Goal: Information Seeking & Learning: Learn about a topic

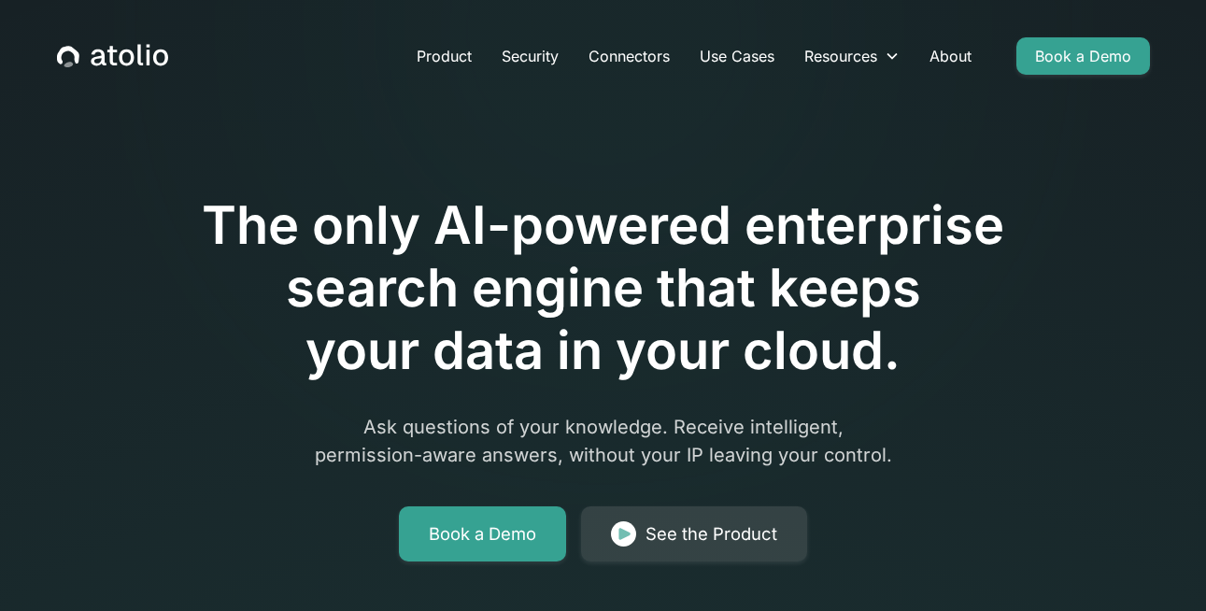
click at [952, 162] on div at bounding box center [603, 142] width 957 height 105
click at [927, 55] on link "About" at bounding box center [951, 55] width 72 height 37
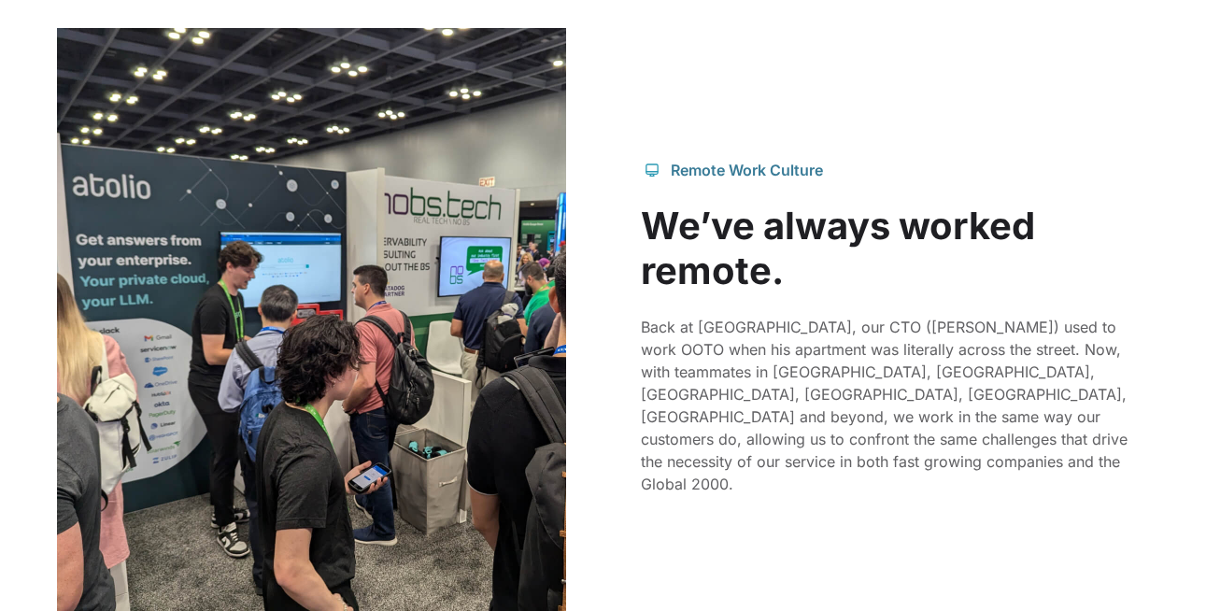
scroll to position [1656, 0]
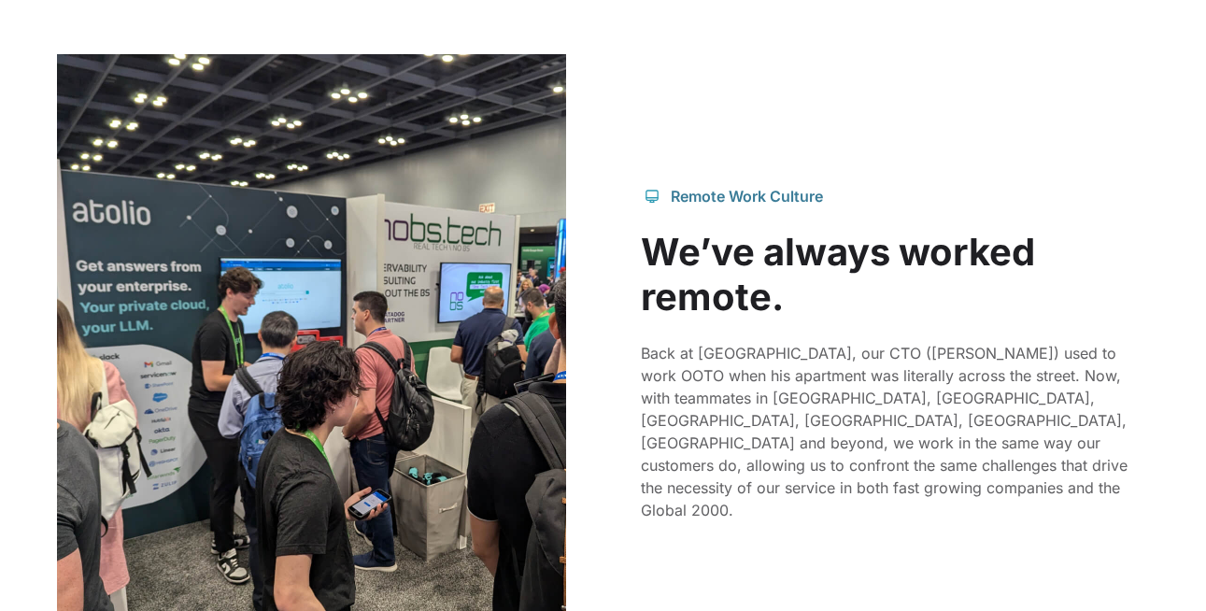
click at [717, 207] on div "Remote Work Culture" at bounding box center [747, 196] width 152 height 22
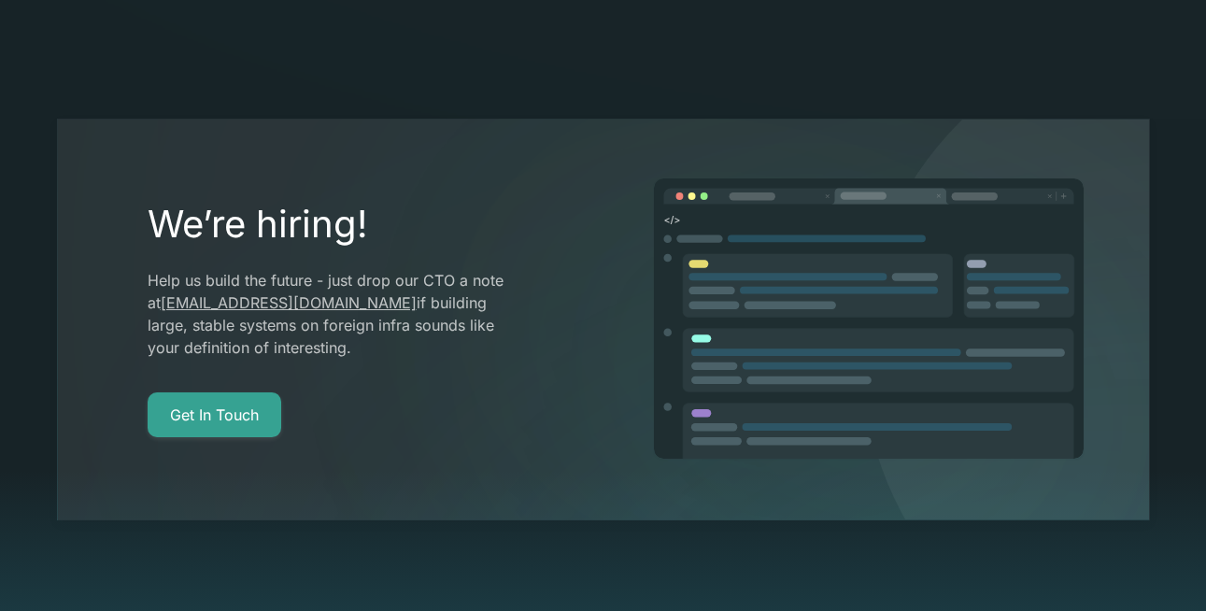
scroll to position [3337, 0]
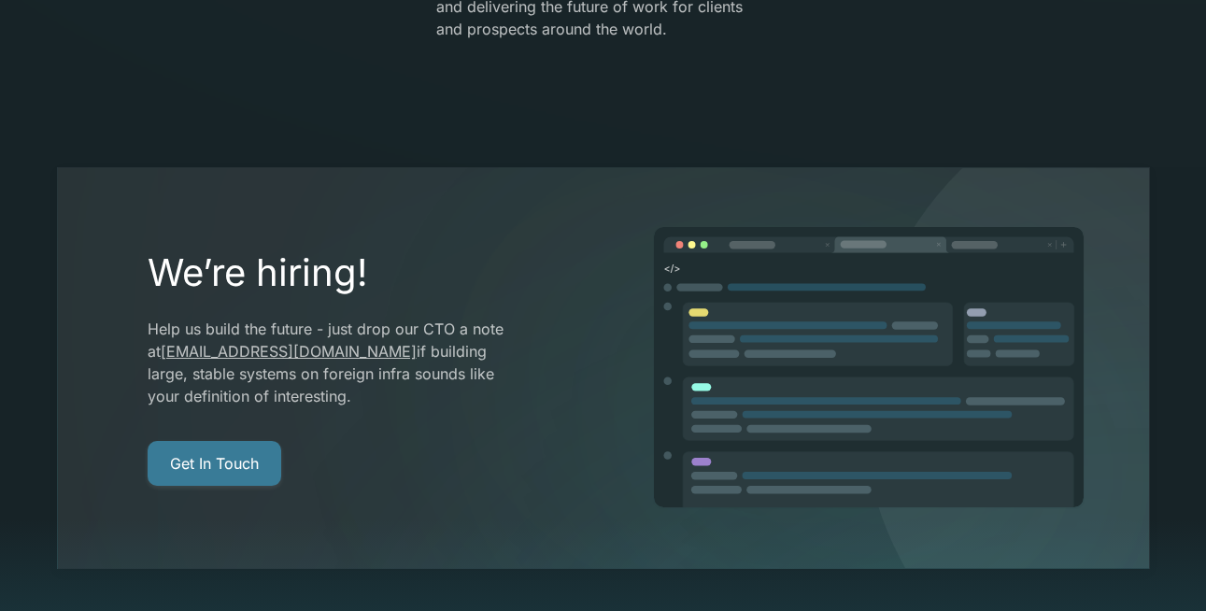
click at [214, 441] on link "Get In Touch" at bounding box center [215, 463] width 134 height 45
click at [250, 441] on link "Get In Touch" at bounding box center [215, 463] width 134 height 45
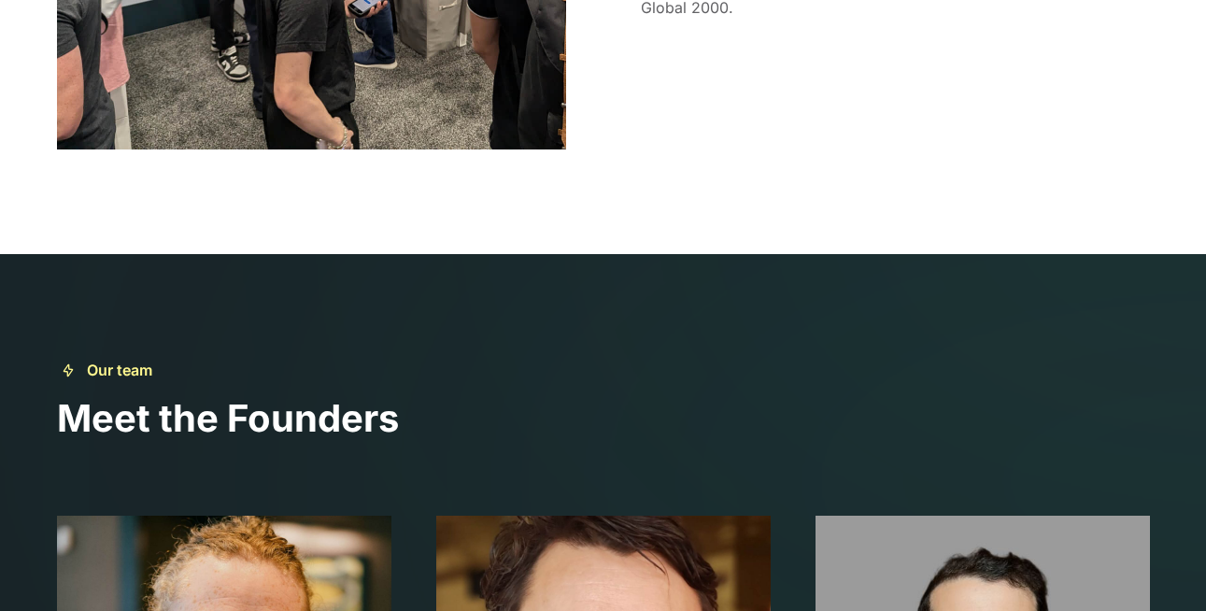
scroll to position [2156, 0]
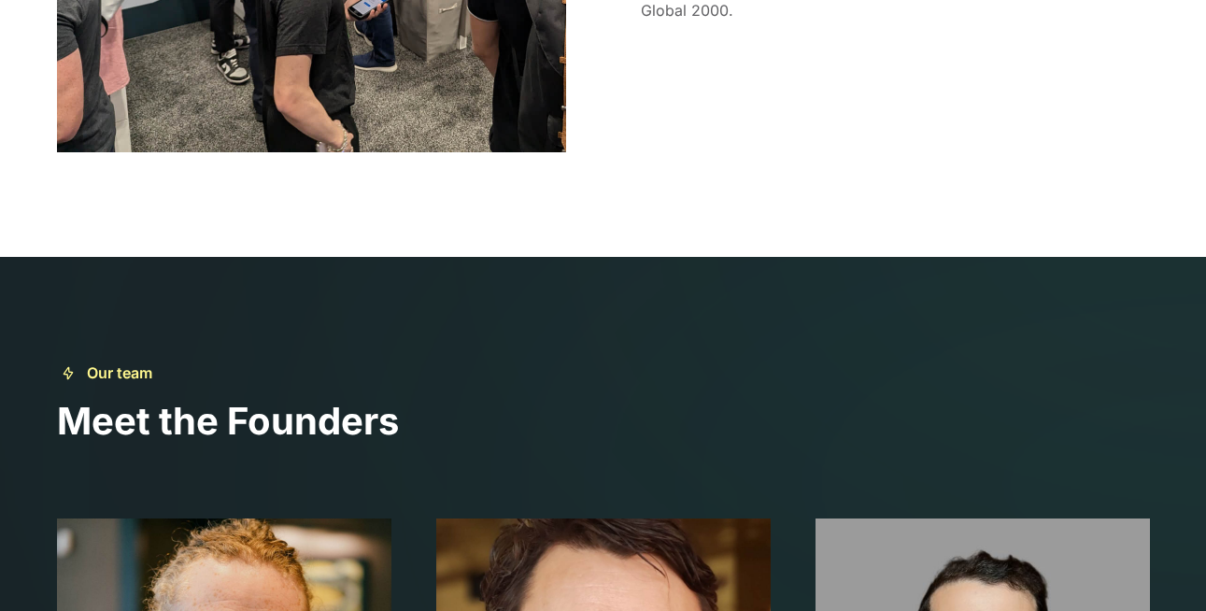
click at [109, 382] on div "Our team" at bounding box center [119, 373] width 65 height 22
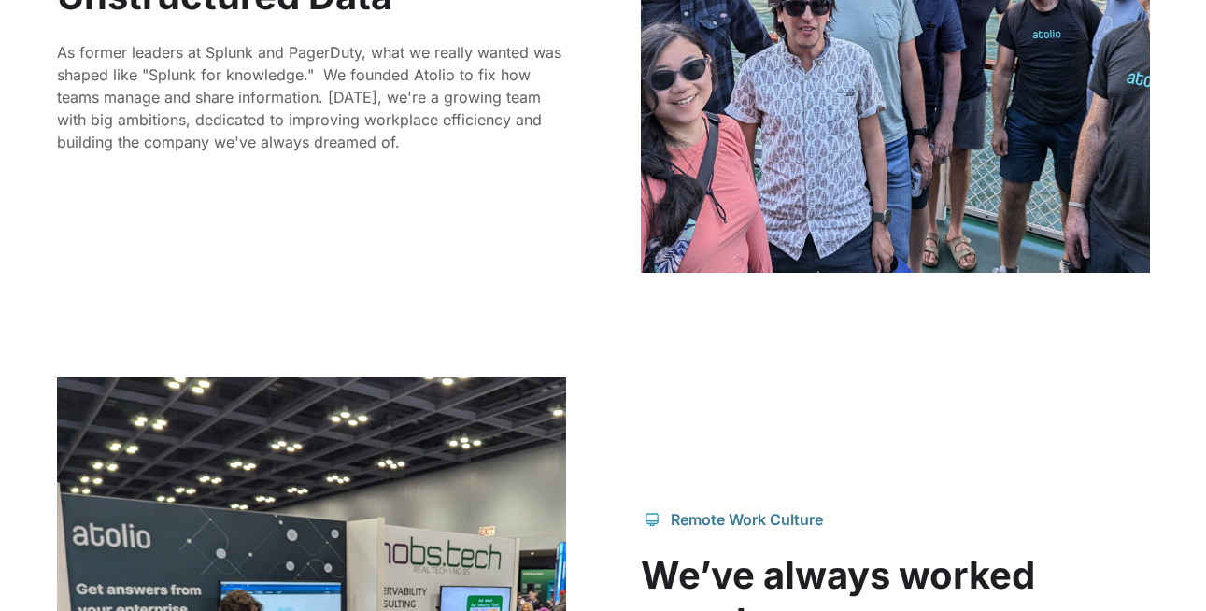
scroll to position [1371, 0]
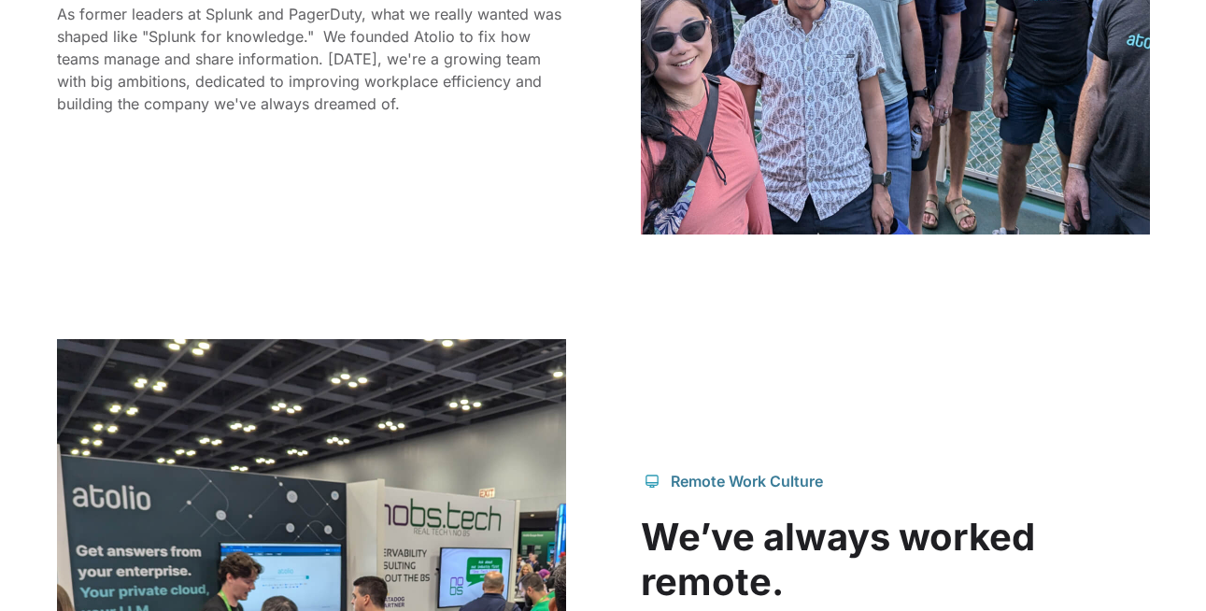
click at [744, 492] on div "Remote Work Culture" at bounding box center [747, 481] width 152 height 22
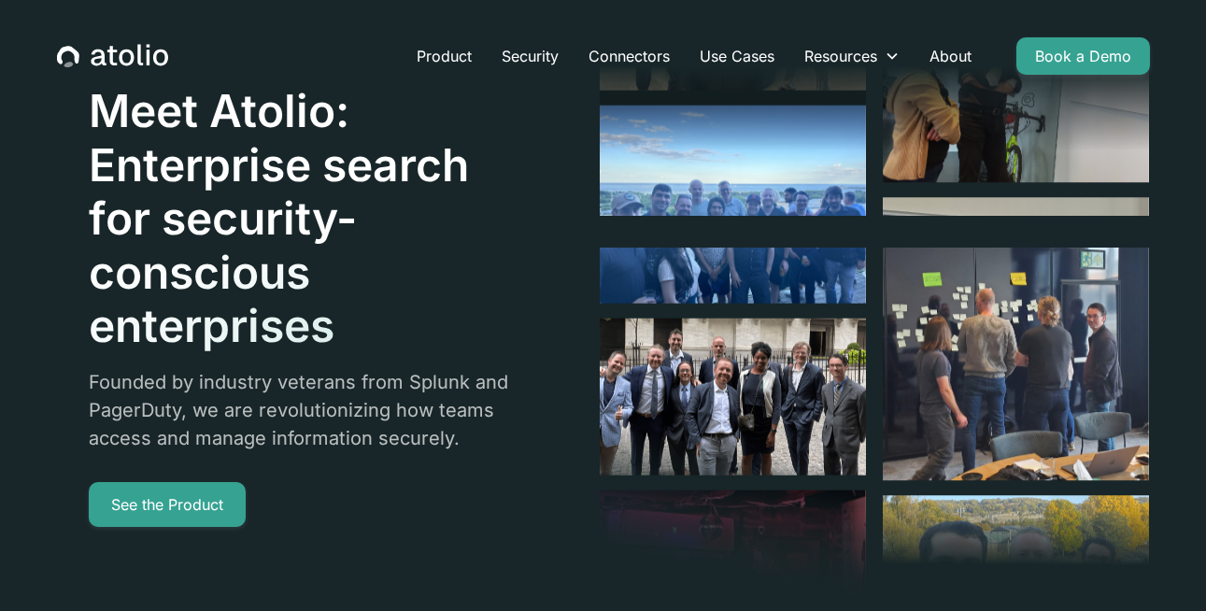
click at [108, 70] on div "Product Security Connectors Use Cases Resources Blog Podcast Case Studies Docum…" at bounding box center [604, 55] width 1138 height 67
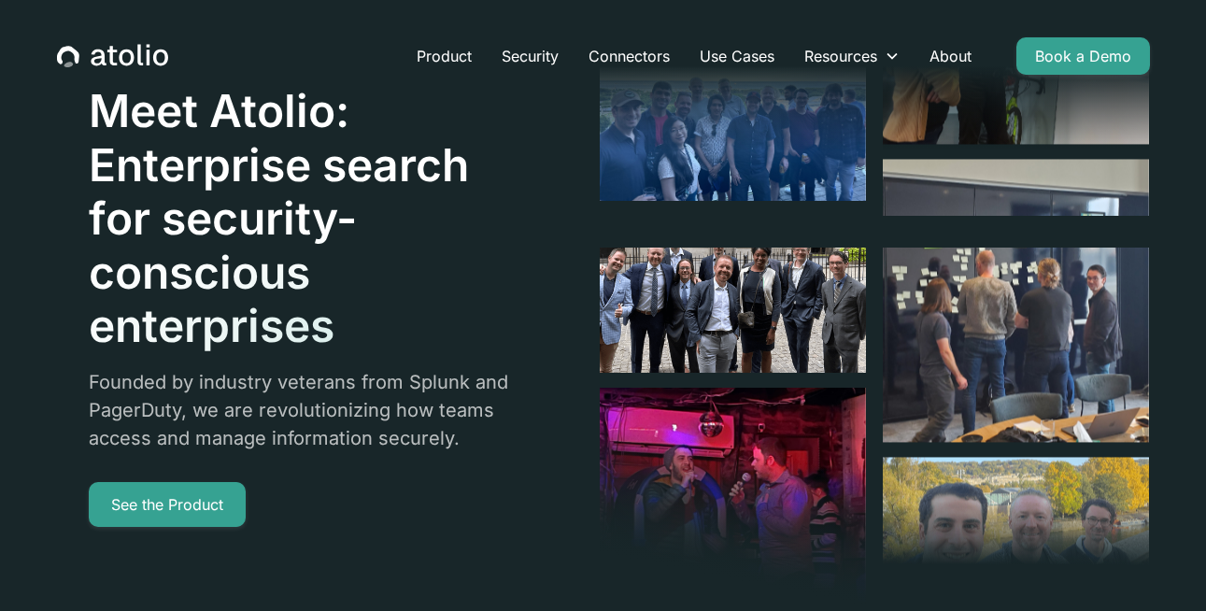
click at [91, 58] on icon "home" at bounding box center [112, 56] width 111 height 24
